Goal: Find specific page/section: Find specific page/section

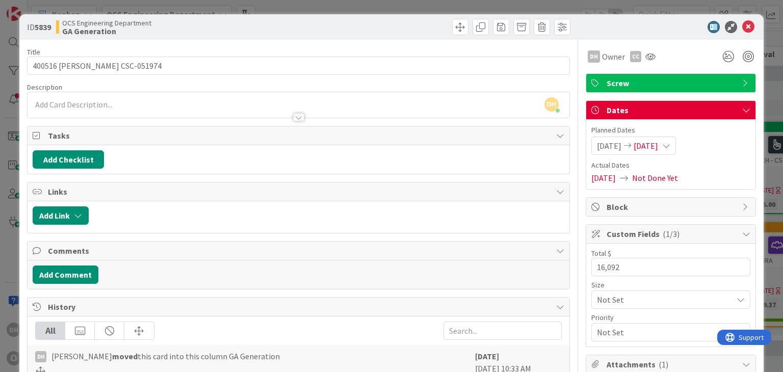
scroll to position [227, 0]
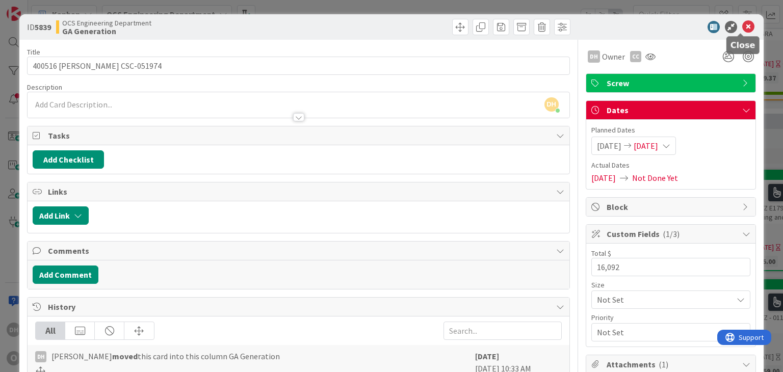
click at [747, 25] on div at bounding box center [666, 27] width 180 height 12
click at [743, 26] on icon at bounding box center [748, 27] width 12 height 12
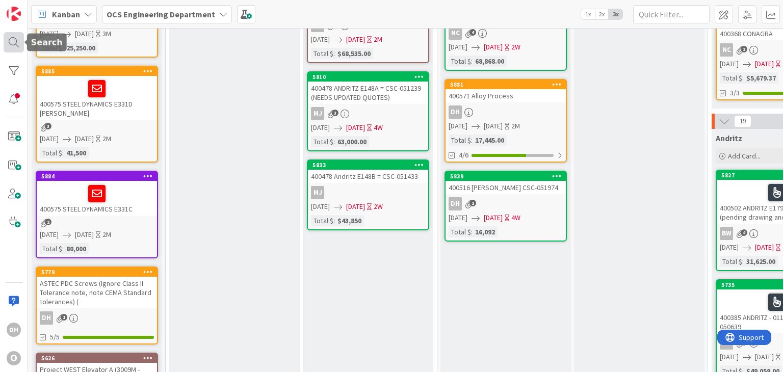
click at [11, 38] on div at bounding box center [14, 42] width 20 height 20
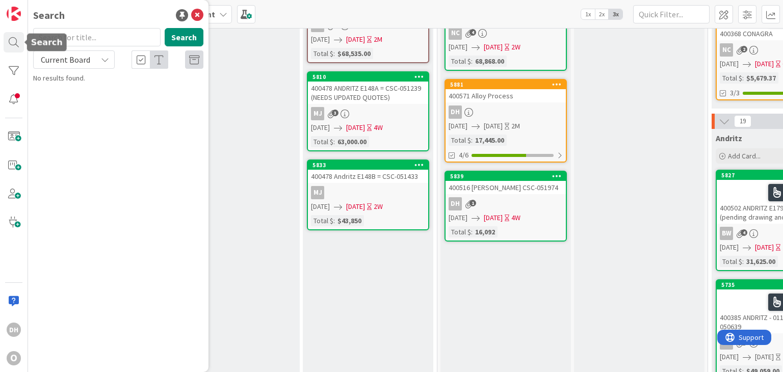
click at [68, 34] on input "text" at bounding box center [96, 37] width 127 height 18
type input "PUEBLO"
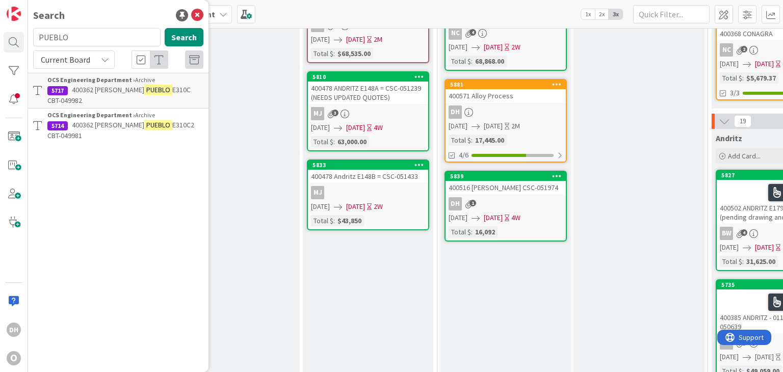
click at [98, 82] on b "OCS Engineering Department ›" at bounding box center [91, 80] width 88 height 8
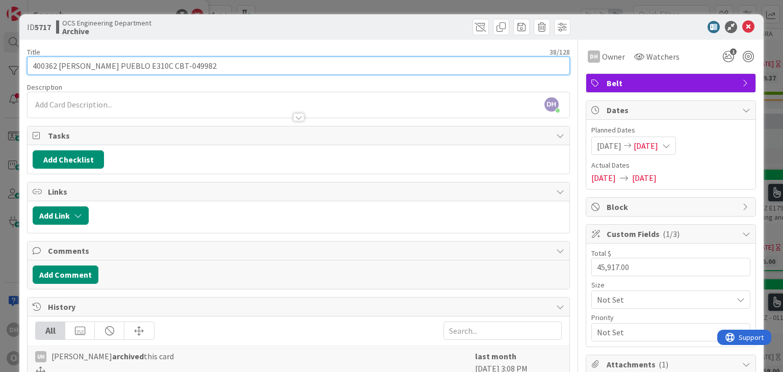
drag, startPoint x: 191, startPoint y: 67, endPoint x: 137, endPoint y: 74, distance: 54.5
click at [137, 74] on div "Title 38 / 128 400362 [PERSON_NAME] PUEBLO E310C CBT-049982 Description DH [PER…" at bounding box center [298, 300] width 542 height 521
